Goal: Task Accomplishment & Management: Manage account settings

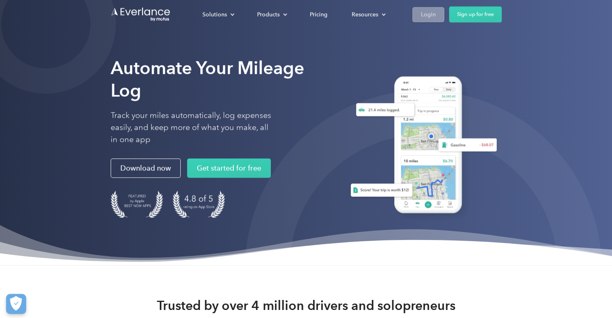
click at [428, 10] on div "Login" at bounding box center [428, 15] width 15 height 10
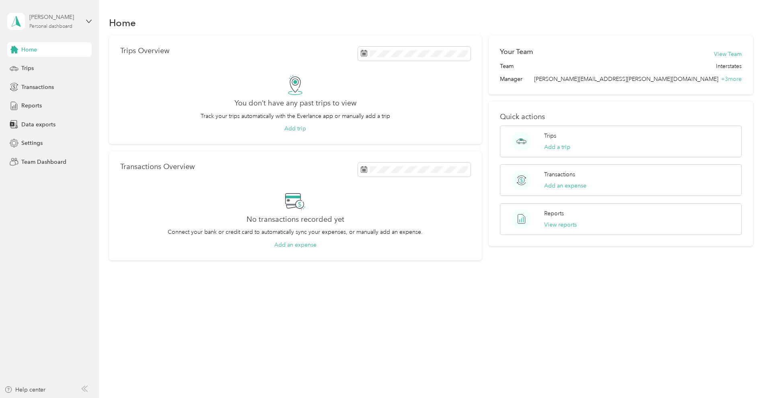
click at [72, 26] on div "Personal dashboard" at bounding box center [50, 26] width 43 height 5
click at [35, 62] on div "Team dashboard" at bounding box center [35, 64] width 43 height 8
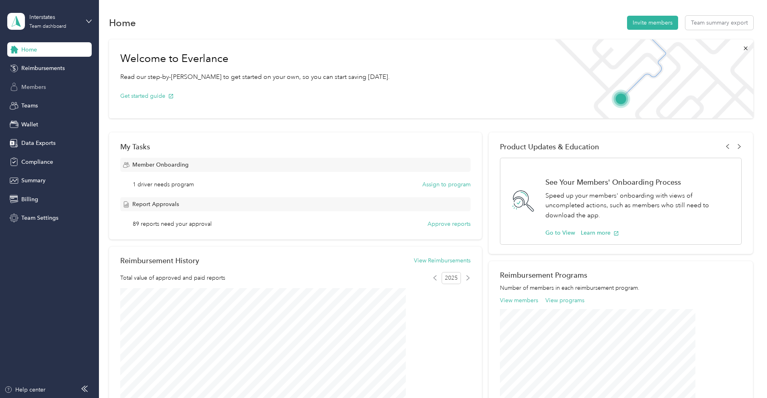
click at [37, 86] on span "Members" at bounding box center [33, 87] width 25 height 8
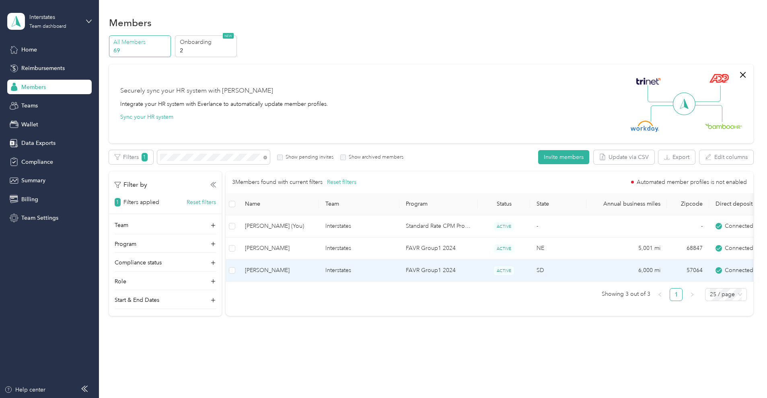
click at [313, 273] on span "Kyle J. Feller" at bounding box center [279, 270] width 68 height 9
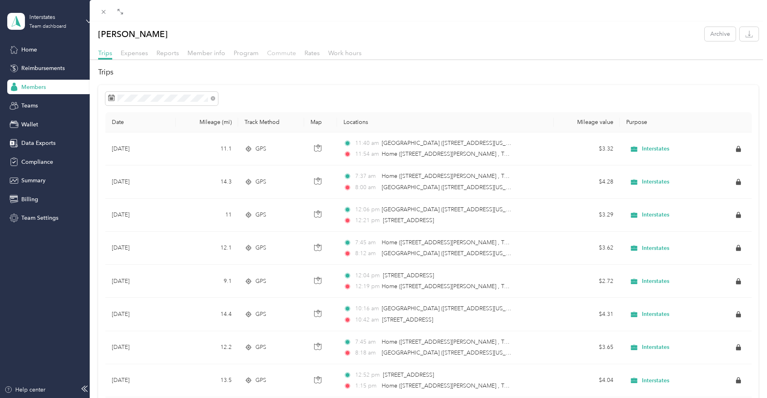
click at [290, 53] on span "Commute" at bounding box center [281, 53] width 29 height 8
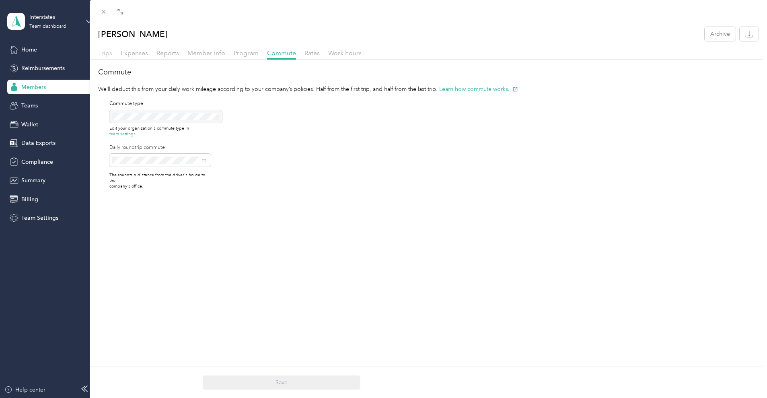
click at [108, 54] on span "Trips" at bounding box center [105, 53] width 14 height 8
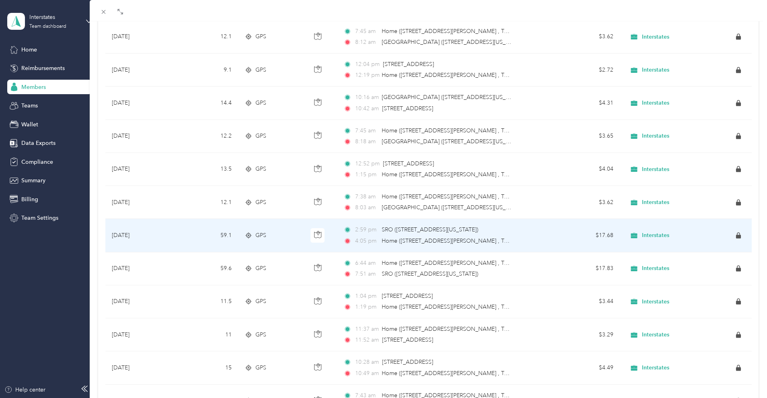
scroll to position [251, 0]
